Goal: Register for event/course: Register for event/course

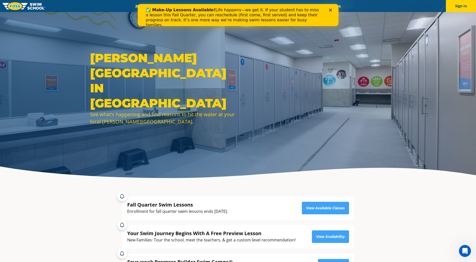
click at [331, 9] on icon "Close" at bounding box center [329, 10] width 3 height 3
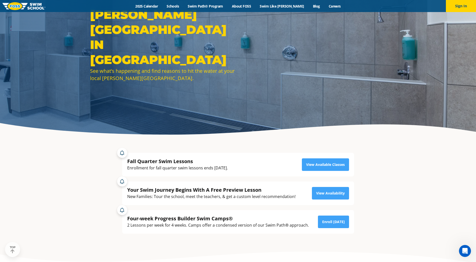
scroll to position [50, 0]
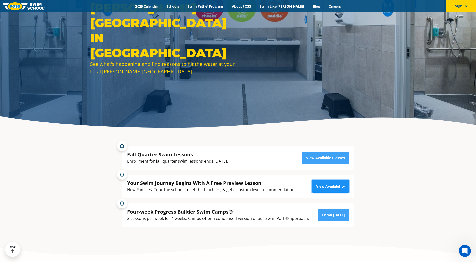
click at [331, 187] on link "View Availability" at bounding box center [330, 186] width 37 height 13
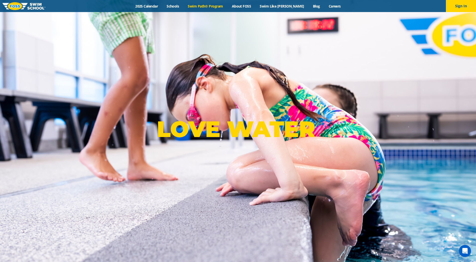
click at [217, 4] on link "Swim Path® Program" at bounding box center [205, 6] width 44 height 5
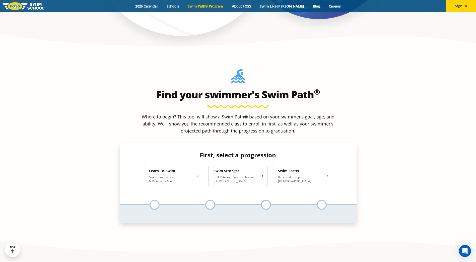
scroll to position [476, 0]
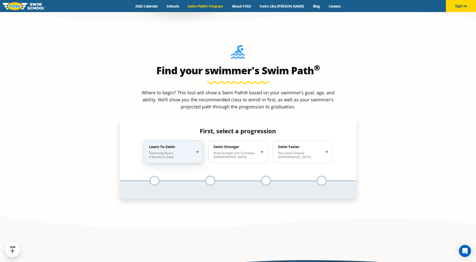
click at [182, 151] on p "Swimming Basics 6 Months to Adult" at bounding box center [171, 155] width 44 height 8
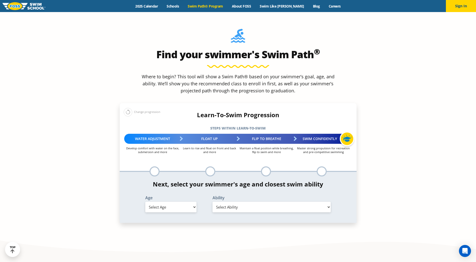
scroll to position [501, 0]
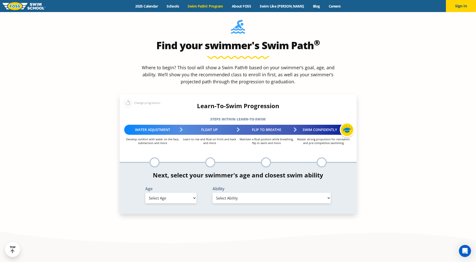
click at [175, 193] on select "Select Age 6 months - 1 year 1 year 2 years 3 years 4 years 5 years 6 years 7 y…" at bounding box center [170, 198] width 51 height 11
select select "1-year"
click at [145, 193] on select "Select Age 6 months - 1 year 1 year 2 years 3 years 4 years 5 years 6 years 7 y…" at bounding box center [170, 198] width 51 height 11
click at [245, 193] on select "Select Ability First in-water experience Comfortable with water poured over the…" at bounding box center [271, 198] width 118 height 11
select select "1-year-comfortable-with-water-poured-over-their-head-but-not-eyes-and-ears"
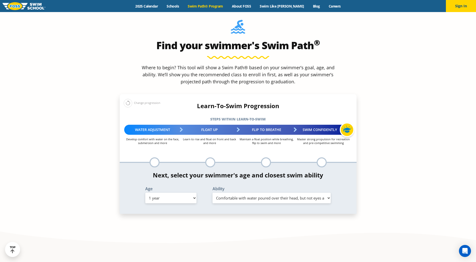
click at [212, 193] on select "Select Ability First in-water experience Comfortable with water poured over the…" at bounding box center [271, 198] width 118 height 11
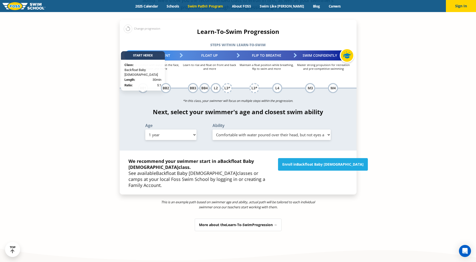
scroll to position [577, 0]
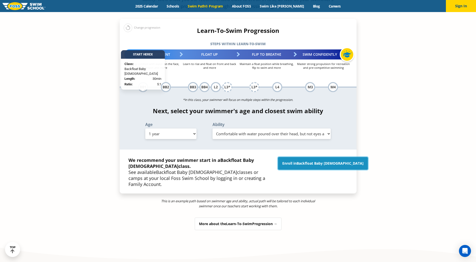
click at [306, 157] on link "Enroll in Backfloat Baby 1" at bounding box center [323, 163] width 90 height 13
